Goal: Task Accomplishment & Management: Manage account settings

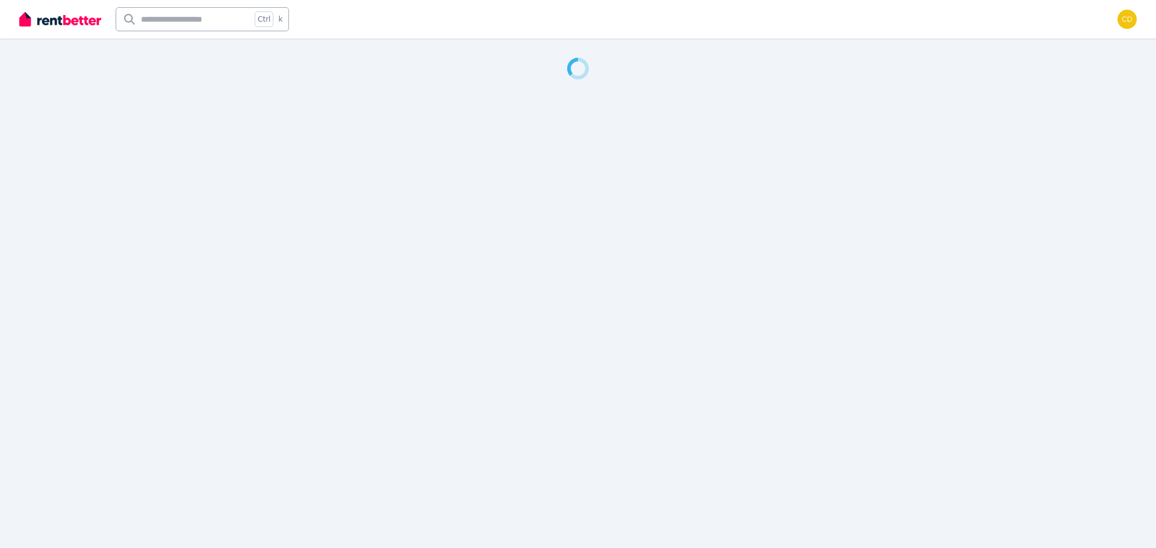
select select "**********"
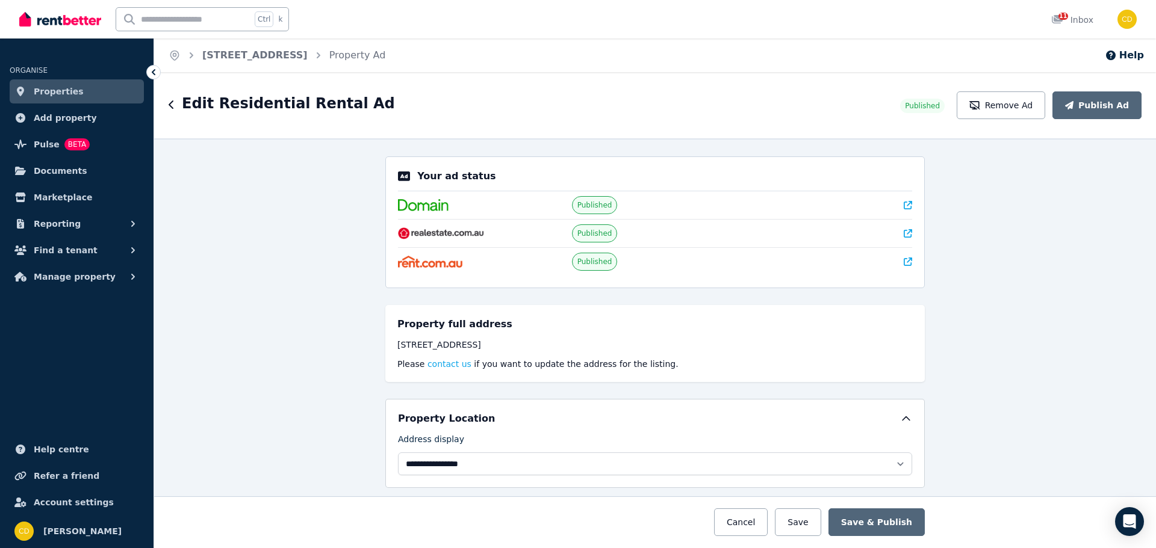
click at [59, 23] on img at bounding box center [60, 19] width 82 height 18
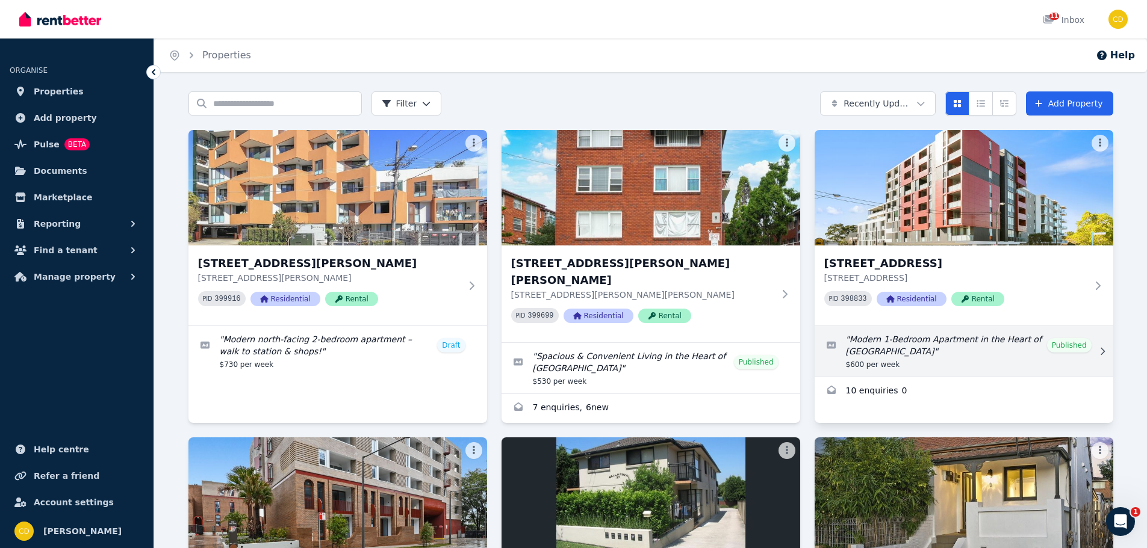
click at [1076, 335] on link "Edit listing: Modern 1-Bedroom Apartment in the Heart of Canterbury" at bounding box center [964, 351] width 299 height 51
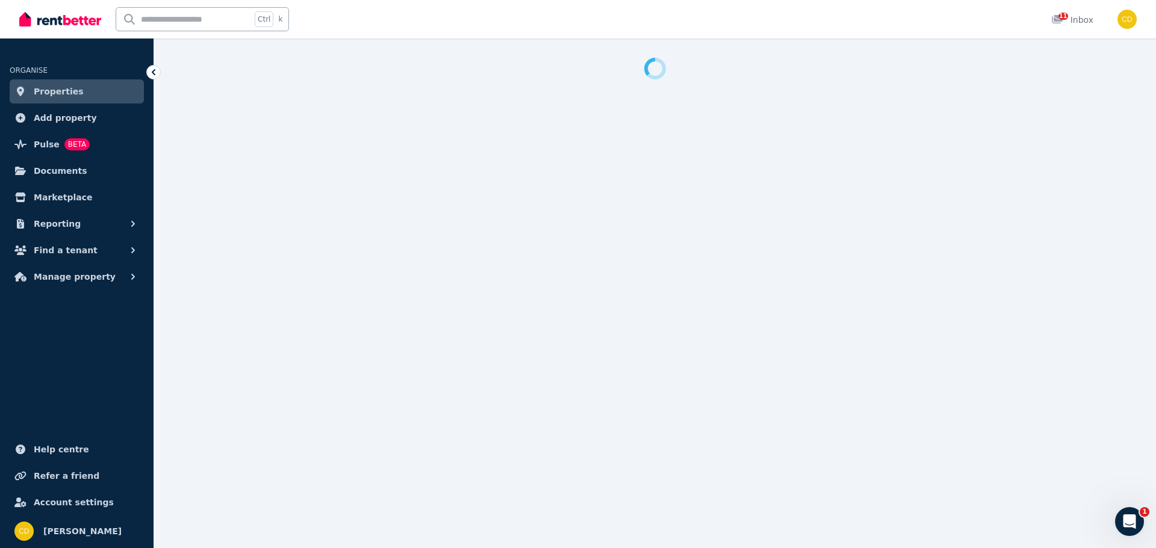
select select "**********"
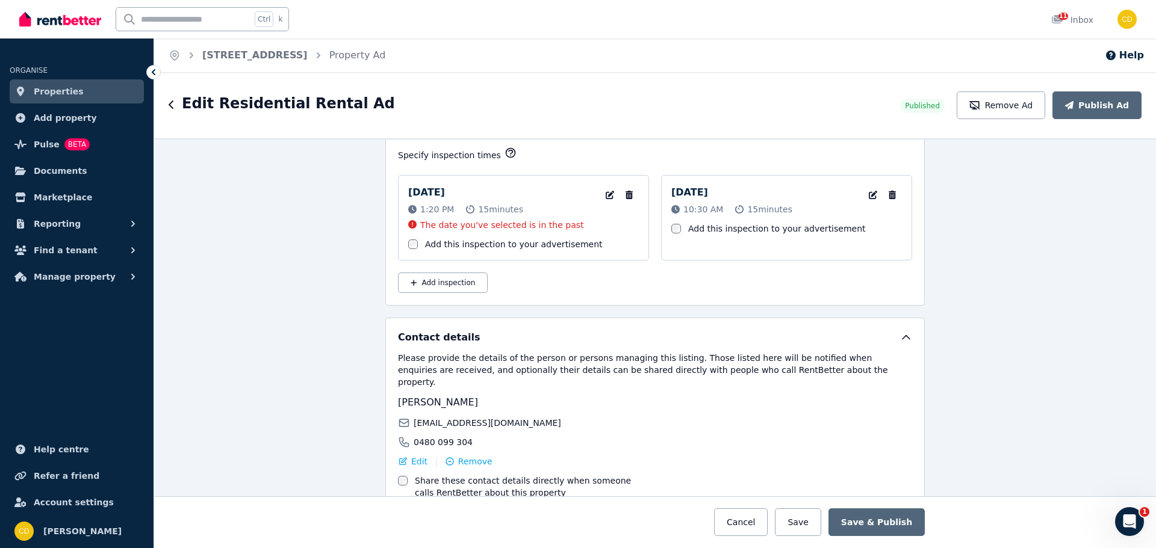
scroll to position [1806, 0]
click at [625, 190] on icon "button" at bounding box center [628, 194] width 7 height 8
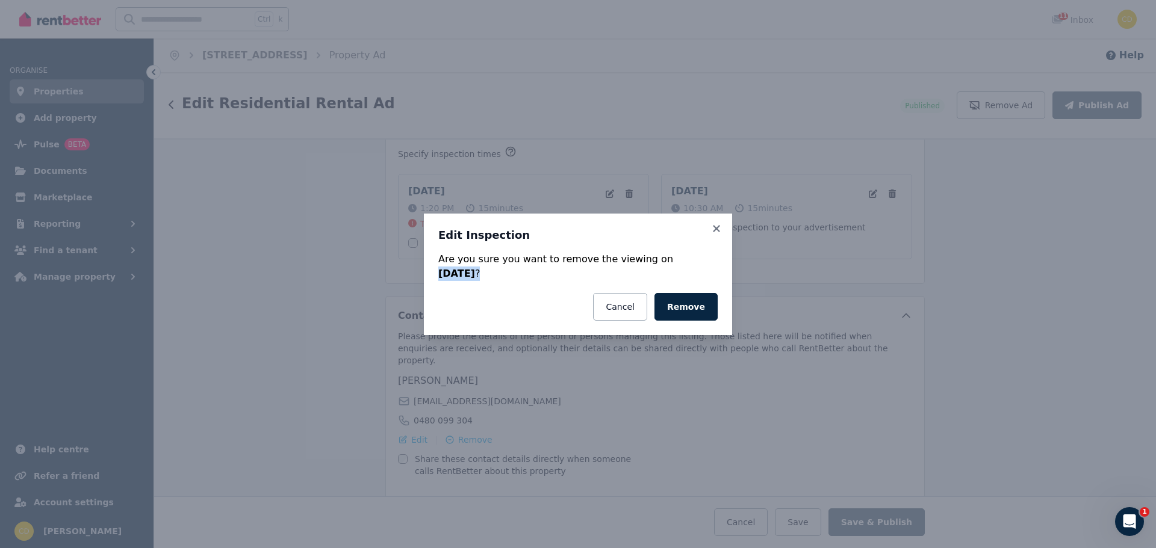
drag, startPoint x: 645, startPoint y: 261, endPoint x: 657, endPoint y: 270, distance: 14.6
click at [657, 270] on div "Are you sure you want to remove the viewing [DATE][DATE] ?" at bounding box center [577, 266] width 279 height 29
drag, startPoint x: 486, startPoint y: 272, endPoint x: 444, endPoint y: 259, distance: 44.6
click at [444, 259] on div "Are you sure you want to remove the viewing [DATE][DATE] ?" at bounding box center [577, 266] width 279 height 29
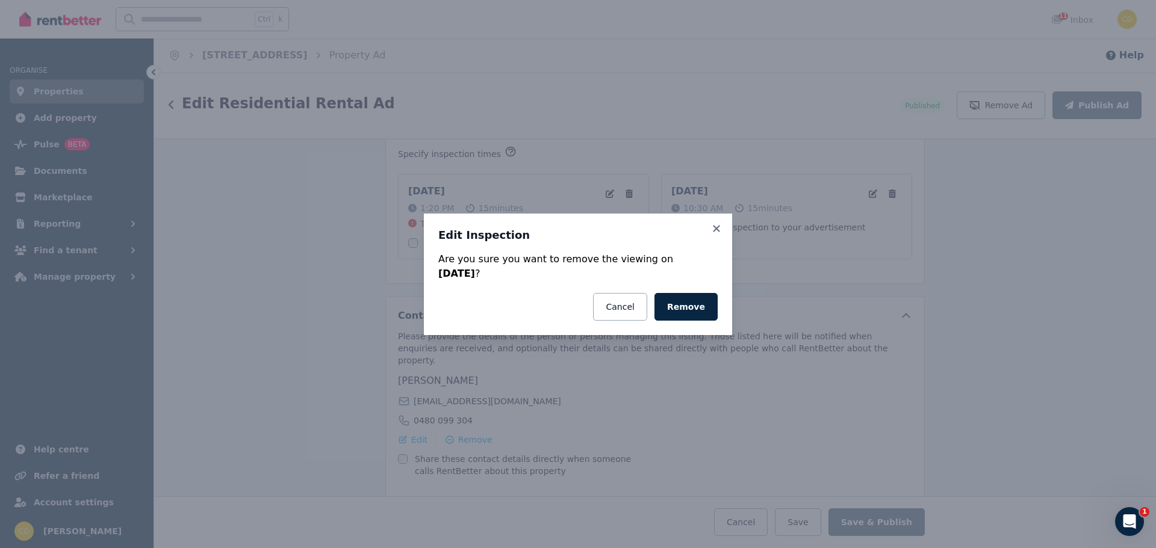
click at [662, 242] on h3 "Edit Inspection" at bounding box center [577, 235] width 279 height 14
click at [710, 306] on button "Remove" at bounding box center [685, 307] width 63 height 28
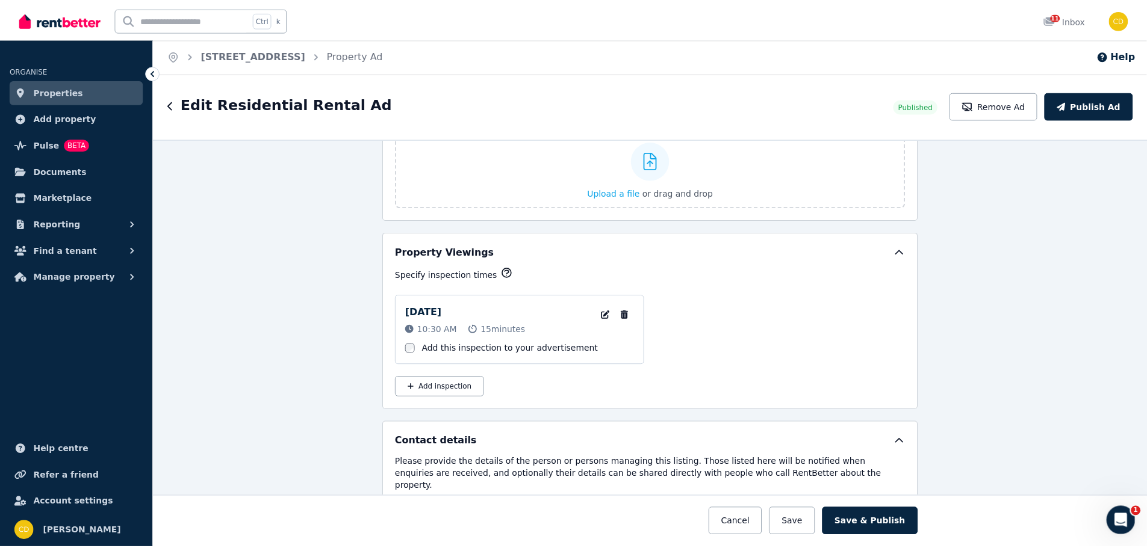
scroll to position [1686, 0]
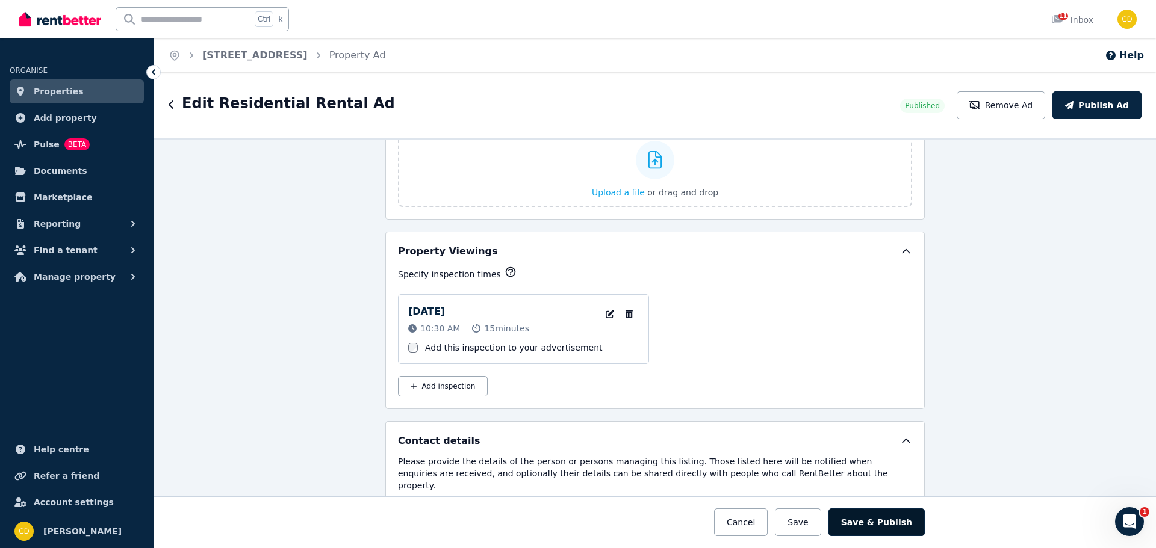
click at [866, 518] on button "Save & Publish" at bounding box center [876, 523] width 96 height 28
